Goal: Information Seeking & Learning: Learn about a topic

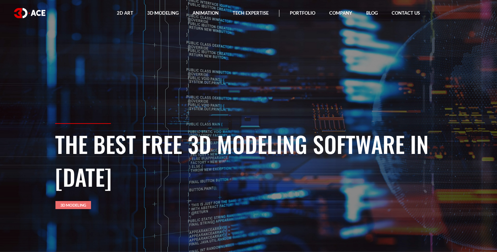
click at [62, 204] on link "3D Modeling" at bounding box center [73, 205] width 36 height 8
